Goal: Information Seeking & Learning: Learn about a topic

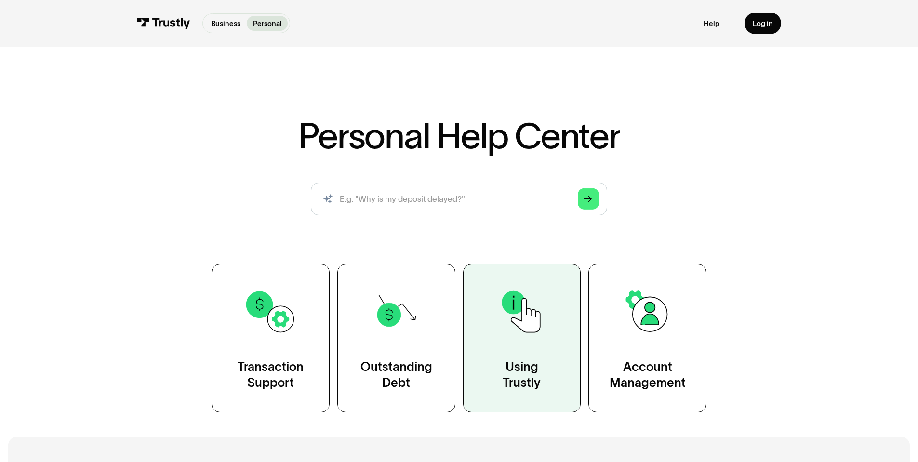
click at [514, 363] on div "Using Trustly" at bounding box center [522, 375] width 38 height 33
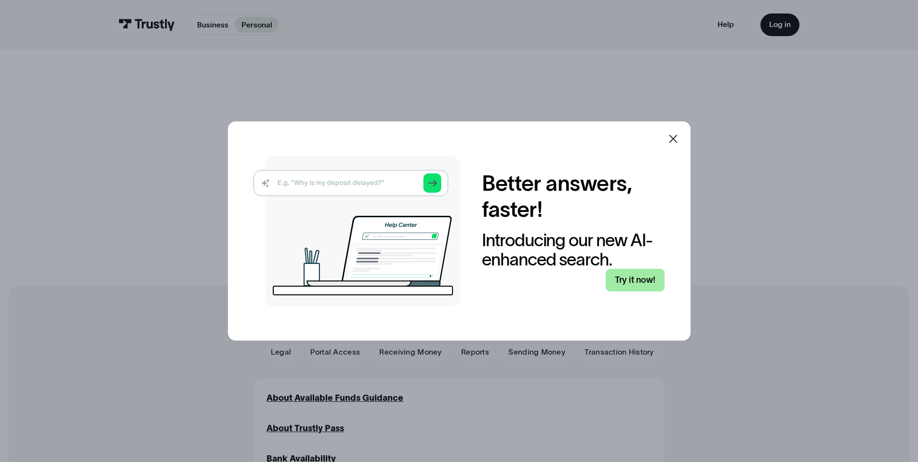
click at [641, 278] on link "Try it now!" at bounding box center [635, 280] width 59 height 23
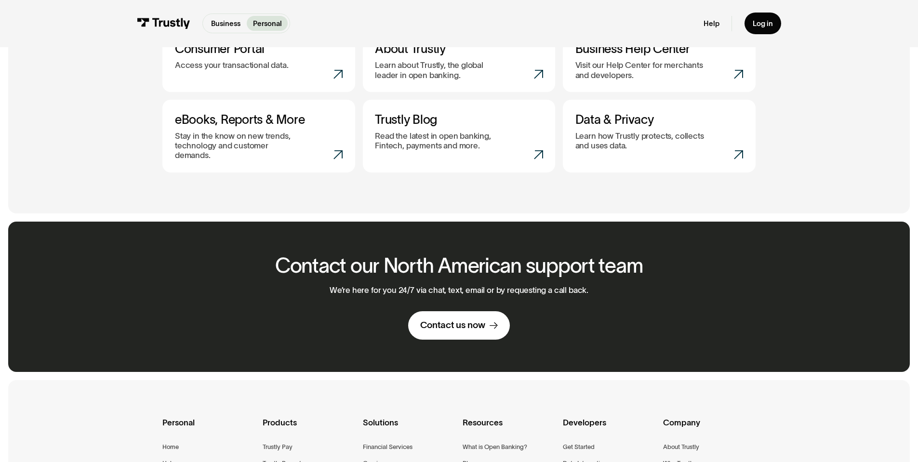
scroll to position [390, 0]
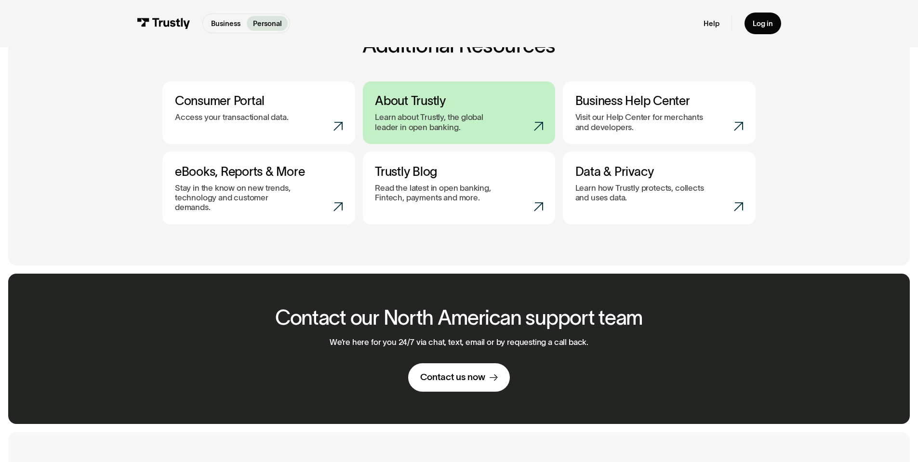
click at [419, 108] on h3 "About Trustly" at bounding box center [459, 100] width 168 height 15
